Goal: Task Accomplishment & Management: Use online tool/utility

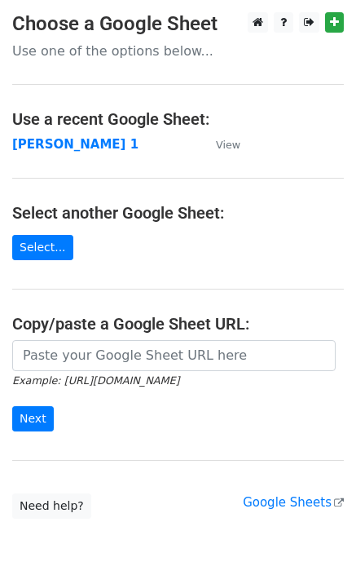
type input "[URL][DOMAIN_NAME]"
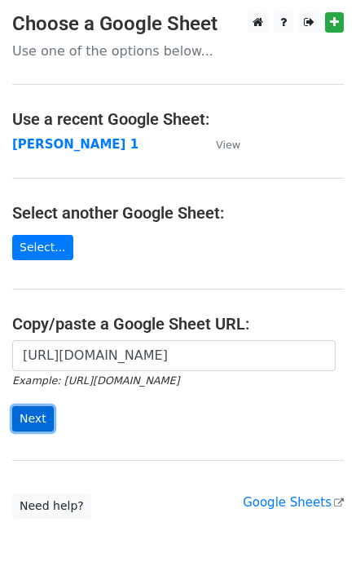
click at [37, 426] on input "Next" at bounding box center [33, 418] width 42 height 25
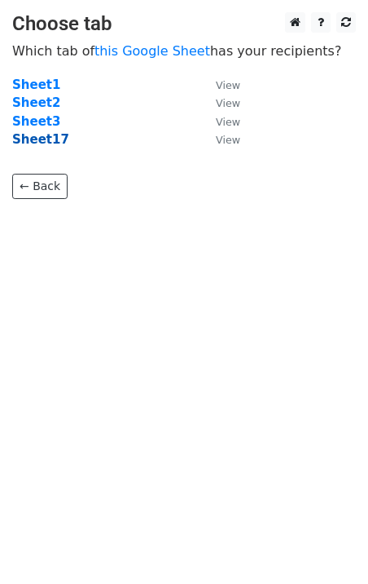
click at [46, 139] on strong "Sheet17" at bounding box center [40, 139] width 57 height 15
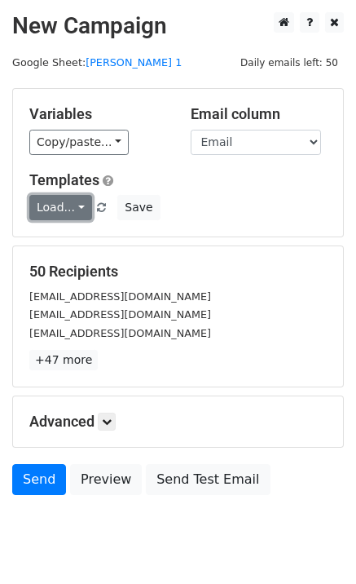
click at [52, 214] on link "Load..." at bounding box center [60, 207] width 63 height 25
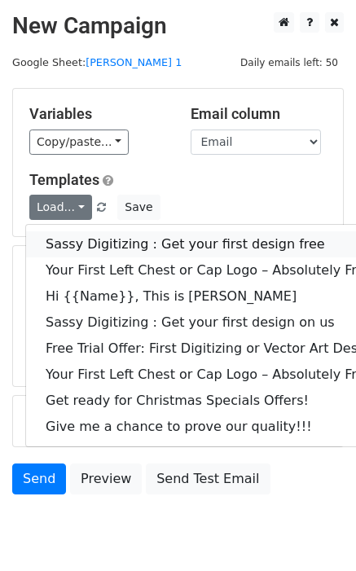
click at [88, 245] on link "Sassy Digitizing : Get your first design free" at bounding box center [234, 245] width 417 height 26
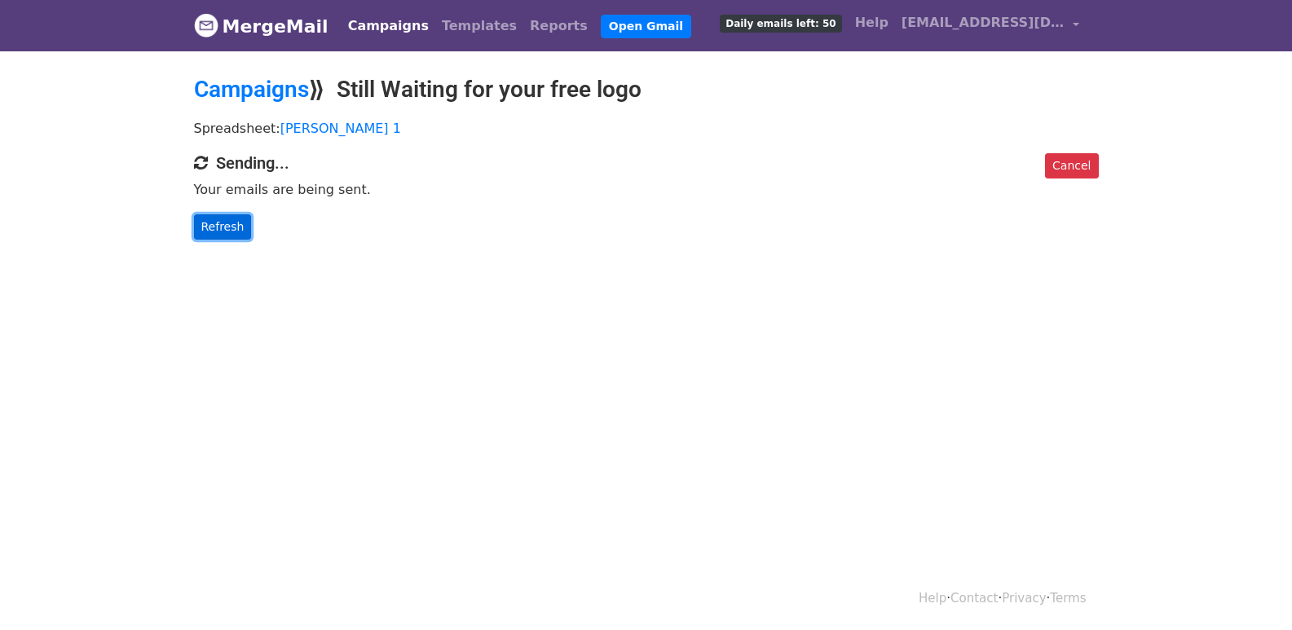
click at [223, 234] on link "Refresh" at bounding box center [223, 226] width 58 height 25
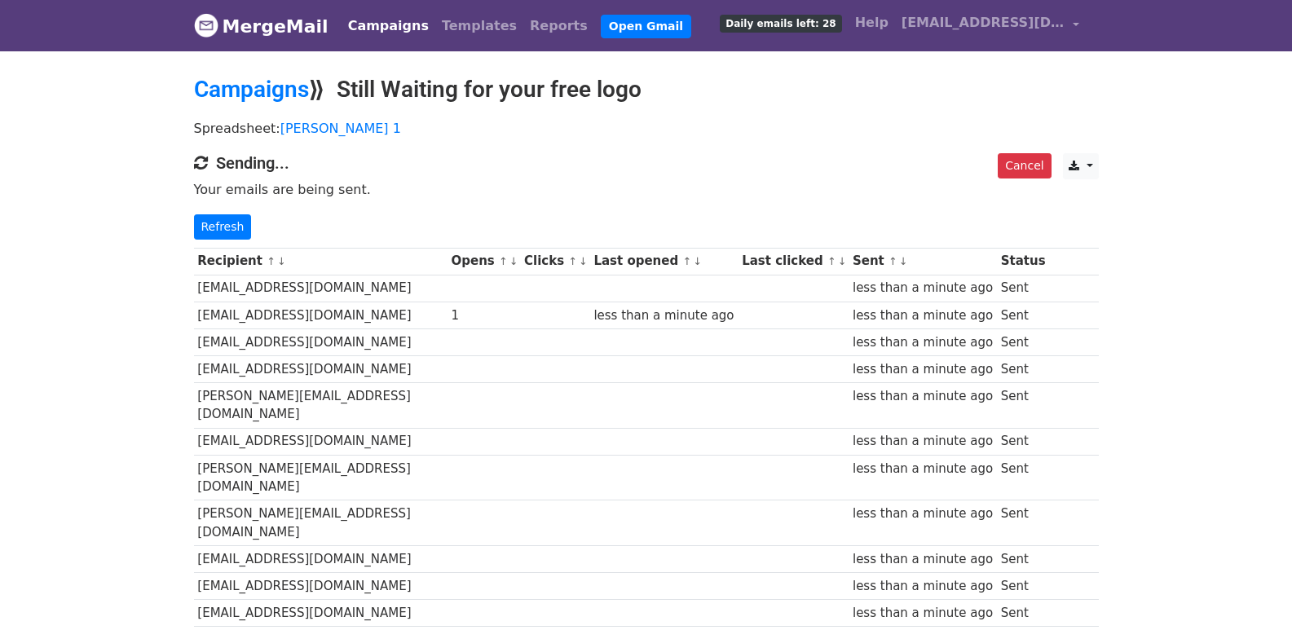
drag, startPoint x: 249, startPoint y: 218, endPoint x: 215, endPoint y: 233, distance: 37.2
click at [249, 219] on p "Refresh" at bounding box center [646, 226] width 905 height 25
click at [215, 233] on link "Refresh" at bounding box center [223, 226] width 58 height 25
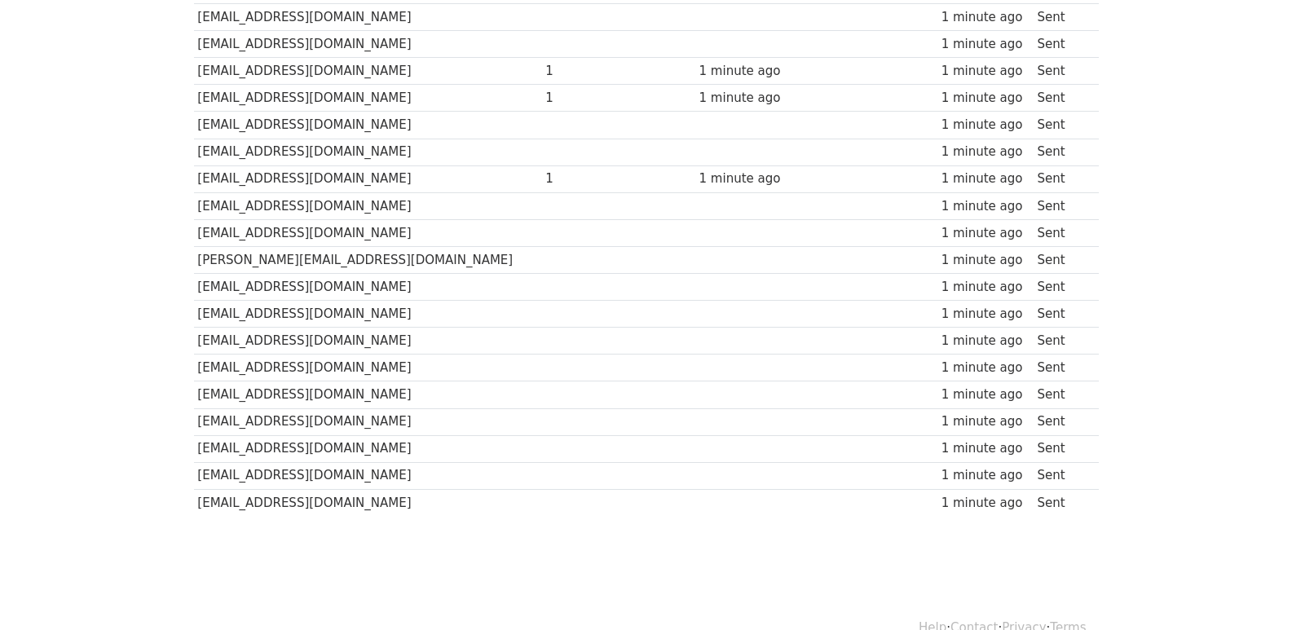
scroll to position [1135, 0]
